Goal: Transaction & Acquisition: Purchase product/service

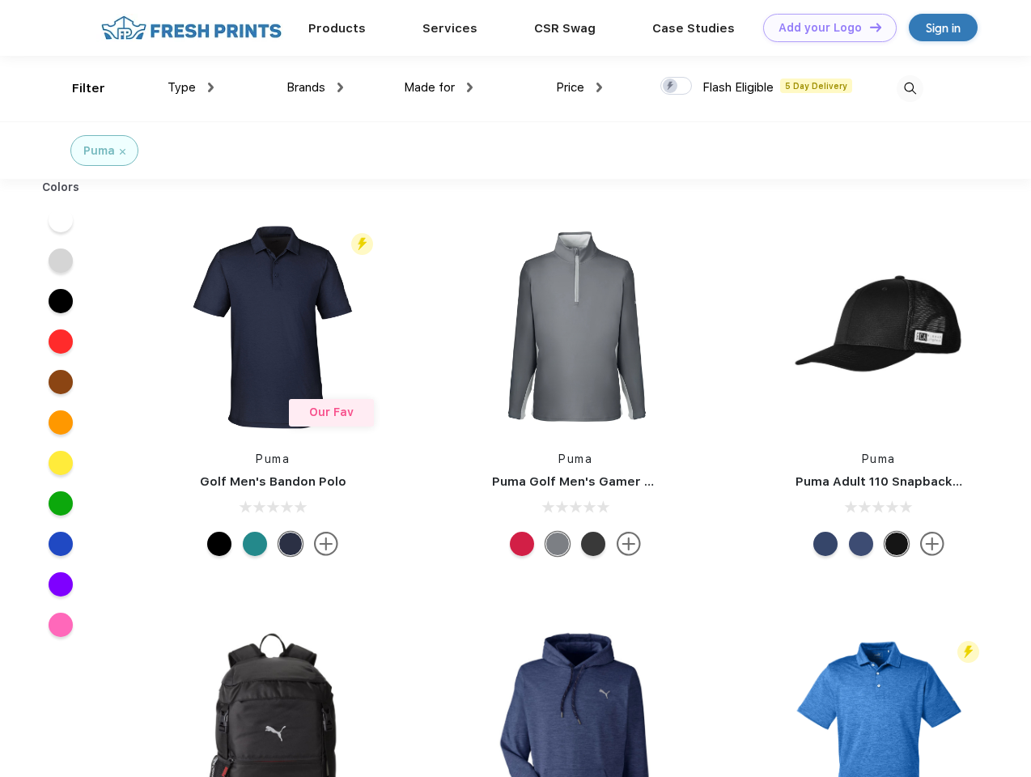
click at [824, 28] on link "Add your Logo Design Tool" at bounding box center [830, 28] width 134 height 28
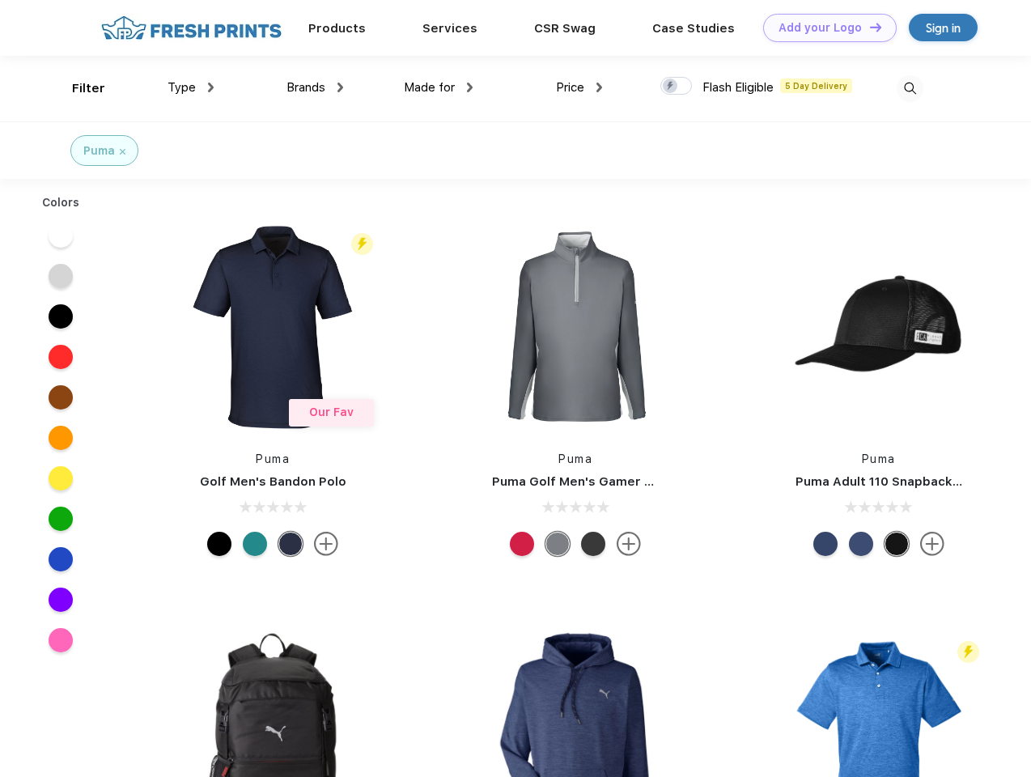
click at [0, 0] on div "Design Tool" at bounding box center [0, 0] width 0 height 0
click at [868, 27] on link "Add your Logo Design Tool" at bounding box center [830, 28] width 134 height 28
click at [78, 88] on div "Filter" at bounding box center [88, 88] width 33 height 19
click at [191, 87] on span "Type" at bounding box center [182, 87] width 28 height 15
click at [315, 87] on span "Brands" at bounding box center [305, 87] width 39 height 15
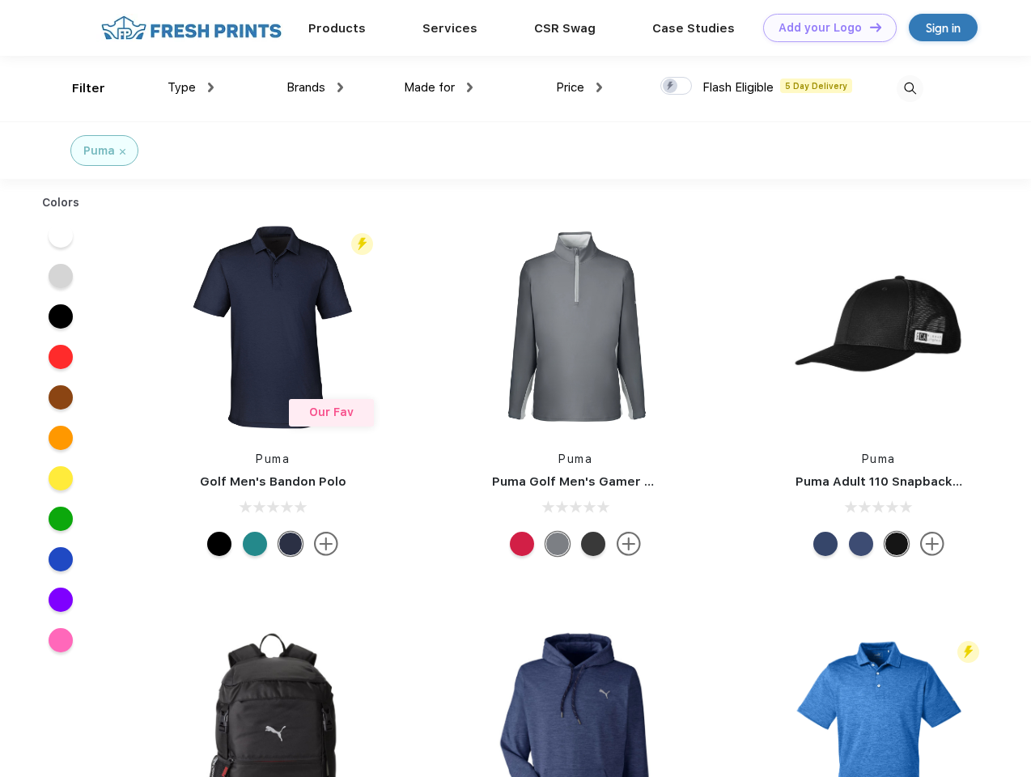
click at [439, 87] on span "Made for" at bounding box center [429, 87] width 51 height 15
click at [579, 87] on span "Price" at bounding box center [570, 87] width 28 height 15
click at [676, 87] on div at bounding box center [676, 86] width 32 height 18
click at [671, 87] on input "checkbox" at bounding box center [665, 81] width 11 height 11
click at [910, 88] on img at bounding box center [910, 88] width 27 height 27
